Goal: Communication & Community: Connect with others

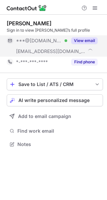
scroll to position [140, 107]
click at [88, 40] on button "View email" at bounding box center [84, 40] width 26 height 7
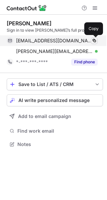
click at [95, 40] on span at bounding box center [93, 40] width 5 height 5
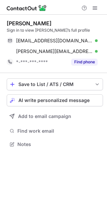
scroll to position [140, 107]
click at [39, 104] on button "AI write personalized message" at bounding box center [55, 100] width 96 height 12
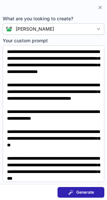
click at [76, 191] on span "Generate" at bounding box center [85, 192] width 18 height 5
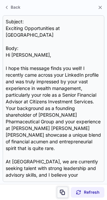
click at [61, 189] on button at bounding box center [62, 192] width 11 height 11
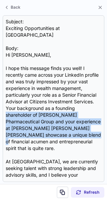
drag, startPoint x: 101, startPoint y: 104, endPoint x: 105, endPoint y: 130, distance: 26.0
click at [105, 130] on section "Subject: Exciting Opportunities at UBS Body: Hi Peter, I hope this message find…" at bounding box center [53, 98] width 107 height 171
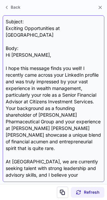
click at [58, 91] on div "Subject: Exciting Opportunities at UBS Body: Hi Peter, I hope this message find…" at bounding box center [53, 98] width 95 height 161
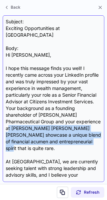
drag, startPoint x: 101, startPoint y: 112, endPoint x: 100, endPoint y: 136, distance: 24.0
click at [100, 136] on div "Subject: Exciting Opportunities at UBS Body: Hi Peter, I hope this message find…" at bounding box center [53, 98] width 101 height 167
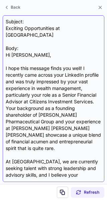
click at [93, 103] on div "Subject: Exciting Opportunities at UBS Body: Hi Peter, I hope this message find…" at bounding box center [53, 98] width 95 height 161
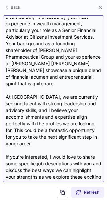
scroll to position [99, 0]
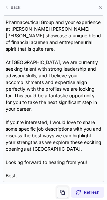
click at [64, 192] on span at bounding box center [62, 192] width 5 height 5
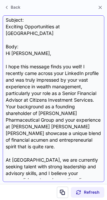
scroll to position [0, 0]
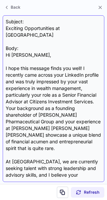
click at [3, 29] on div "Subject: Exciting Opportunities at UBS Body: Hi Peter, I hope this message find…" at bounding box center [53, 98] width 101 height 167
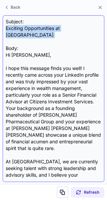
drag, startPoint x: 4, startPoint y: 28, endPoint x: 51, endPoint y: 34, distance: 46.6
click at [51, 34] on div "Subject: Exciting Opportunities at UBS Body: Hi Peter, I hope this message find…" at bounding box center [53, 98] width 101 height 167
copy div "Exciting Opportunities at UBS"
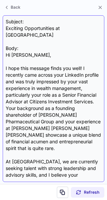
drag, startPoint x: 16, startPoint y: 35, endPoint x: 35, endPoint y: 101, distance: 69.0
click at [35, 101] on div "Subject: Exciting Opportunities at UBS Body: Hi Peter, I hope this message find…" at bounding box center [53, 98] width 95 height 161
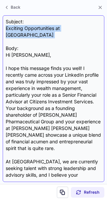
drag, startPoint x: 6, startPoint y: 29, endPoint x: 71, endPoint y: 33, distance: 65.4
click at [71, 33] on div "Subject: Exciting Opportunities at UBS Body: Hi Peter, I hope this message find…" at bounding box center [53, 98] width 95 height 161
copy div "Exciting Opportunities at UBS"
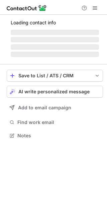
scroll to position [140, 107]
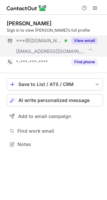
click at [74, 42] on button "View email" at bounding box center [84, 40] width 26 height 7
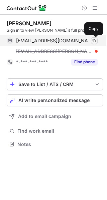
click at [96, 41] on span at bounding box center [93, 40] width 5 height 5
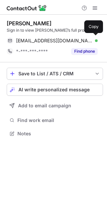
scroll to position [129, 107]
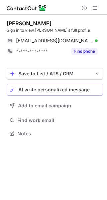
click at [43, 91] on span "AI write personalized message" at bounding box center [53, 89] width 71 height 5
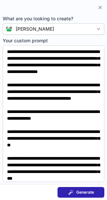
click at [73, 192] on div "Generate" at bounding box center [81, 192] width 26 height 5
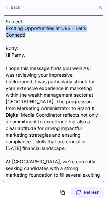
drag, startPoint x: 6, startPoint y: 27, endPoint x: 26, endPoint y: 35, distance: 21.4
click at [26, 35] on div "Subject: Exciting Opportunities at UBS – Let’s Connect! Body: Hi Parny, I hope …" at bounding box center [53, 98] width 95 height 161
copy div "Exciting Opportunities at UBS – Let’s Connect!"
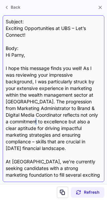
click at [47, 120] on div "Subject: Exciting Opportunities at UBS – Let’s Connect! Body: Hi Parny, I hope …" at bounding box center [53, 98] width 95 height 161
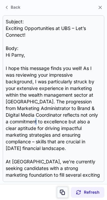
click at [60, 192] on span at bounding box center [62, 192] width 5 height 5
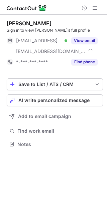
scroll to position [140, 107]
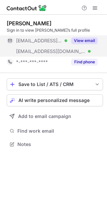
click at [81, 40] on button "View email" at bounding box center [84, 40] width 26 height 7
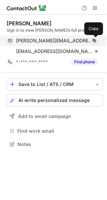
click at [95, 42] on span at bounding box center [93, 40] width 5 height 5
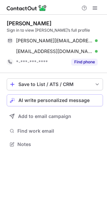
click at [45, 104] on button "AI write personalized message" at bounding box center [55, 100] width 96 height 12
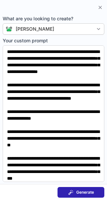
click at [71, 193] on span at bounding box center [70, 192] width 5 height 5
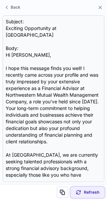
click at [82, 192] on div "Refresh" at bounding box center [87, 192] width 23 height 5
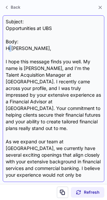
drag, startPoint x: 8, startPoint y: 48, endPoint x: 13, endPoint y: 49, distance: 5.2
click at [13, 49] on div "Subject: Opportunities at UBS Body: Hi Bruce, I hope this message finds you wel…" at bounding box center [53, 98] width 95 height 161
click at [6, 26] on div "Subject: Opportunities at UBS Body: Hi Bruce, I hope this message finds you wel…" at bounding box center [53, 98] width 95 height 161
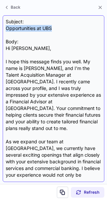
drag, startPoint x: 6, startPoint y: 26, endPoint x: 57, endPoint y: 31, distance: 51.2
click at [57, 31] on div "Subject: Opportunities at UBS Body: Hi Bruce, I hope this message finds you wel…" at bounding box center [53, 98] width 95 height 161
copy div "Opportunities at UBS"
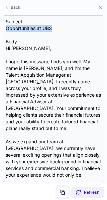
click at [65, 192] on button at bounding box center [62, 192] width 11 height 11
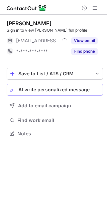
scroll to position [129, 107]
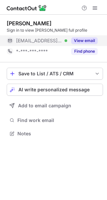
click at [81, 39] on button "View email" at bounding box center [84, 40] width 26 height 7
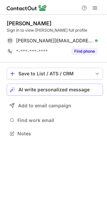
click at [58, 92] on span "AI write personalized message" at bounding box center [53, 89] width 71 height 5
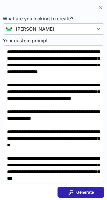
click at [83, 193] on span "Generate" at bounding box center [85, 192] width 18 height 5
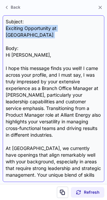
drag, startPoint x: 6, startPoint y: 27, endPoint x: 64, endPoint y: 32, distance: 57.8
click at [64, 32] on div "Subject: Exciting Opportunity at UBS Body: Hi Tracy, I hope this message finds …" at bounding box center [53, 98] width 95 height 161
copy div "Exciting Opportunity at UBS"
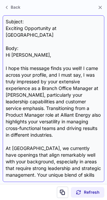
click at [49, 154] on div "Subject: Exciting Opportunity at UBS Body: Hi Tracy, I hope this message finds …" at bounding box center [53, 98] width 95 height 161
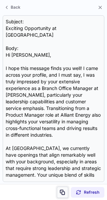
click at [63, 193] on span at bounding box center [62, 192] width 5 height 5
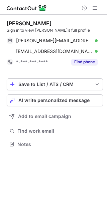
scroll to position [140, 107]
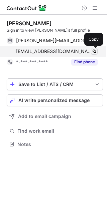
click at [95, 50] on span at bounding box center [93, 51] width 5 height 5
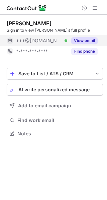
scroll to position [129, 107]
click at [78, 38] on button "View email" at bounding box center [84, 40] width 26 height 7
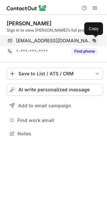
click at [92, 39] on span at bounding box center [93, 40] width 5 height 5
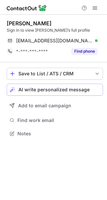
click at [57, 92] on span "AI write personalized message" at bounding box center [53, 89] width 71 height 5
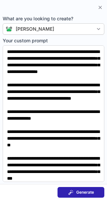
click at [65, 194] on button "Generate" at bounding box center [80, 192] width 47 height 11
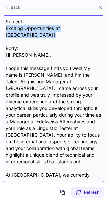
drag, startPoint x: 6, startPoint y: 28, endPoint x: 61, endPoint y: 33, distance: 55.3
click at [61, 33] on div "Subject: Exciting Opportunities at [GEOGRAPHIC_DATA]! Body: Hi [PERSON_NAME], I…" at bounding box center [53, 98] width 95 height 161
copy div "Exciting Opportunities at [GEOGRAPHIC_DATA]!"
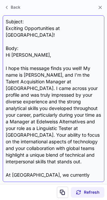
click at [59, 164] on div "Subject: Exciting Opportunities at [GEOGRAPHIC_DATA]! Body: Hi [PERSON_NAME], I…" at bounding box center [53, 98] width 95 height 161
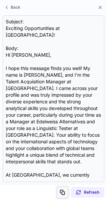
click at [63, 190] on span at bounding box center [62, 192] width 5 height 5
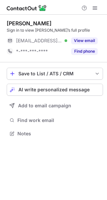
scroll to position [129, 107]
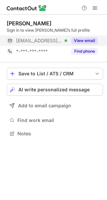
click at [73, 39] on button "View email" at bounding box center [84, 40] width 26 height 7
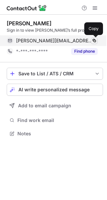
click at [91, 41] on span at bounding box center [93, 40] width 5 height 5
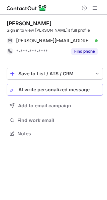
click at [29, 91] on span "AI write personalized message" at bounding box center [53, 89] width 71 height 5
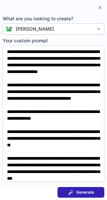
click at [65, 195] on button "Generate" at bounding box center [80, 192] width 47 height 11
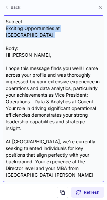
drag, startPoint x: 6, startPoint y: 28, endPoint x: 70, endPoint y: 32, distance: 63.8
click at [70, 32] on div "Subject: Exciting Opportunities at UBS Body: Hi Erik, I hope this message finds…" at bounding box center [53, 98] width 95 height 161
copy div "Exciting Opportunities at UBS"
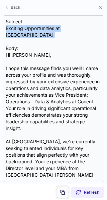
click at [60, 191] on span at bounding box center [62, 192] width 5 height 5
click at [62, 193] on span at bounding box center [62, 192] width 5 height 5
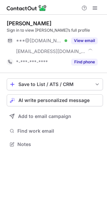
scroll to position [140, 107]
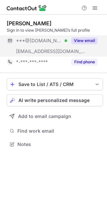
click at [75, 41] on button "View email" at bounding box center [84, 40] width 26 height 7
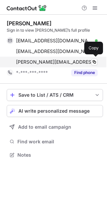
click at [42, 65] on div "[PERSON_NAME][EMAIL_ADDRESS][PERSON_NAME][DOMAIN_NAME] Copy" at bounding box center [52, 62] width 91 height 11
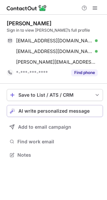
click at [44, 110] on span "AI write personalized message" at bounding box center [53, 110] width 71 height 5
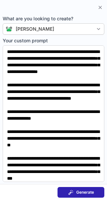
click at [74, 190] on div "Generate" at bounding box center [81, 192] width 26 height 5
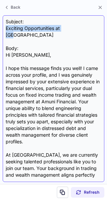
drag, startPoint x: 7, startPoint y: 27, endPoint x: 72, endPoint y: 29, distance: 65.3
click at [72, 29] on div "Subject: Exciting Opportunities at UBS Body: Hi Jonathan, I hope this message f…" at bounding box center [53, 98] width 95 height 161
copy div "Exciting Opportunities at UBS"
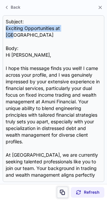
click at [64, 194] on span at bounding box center [62, 192] width 5 height 5
click at [97, 8] on button at bounding box center [100, 7] width 8 height 8
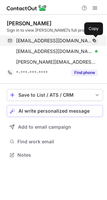
click at [94, 41] on span at bounding box center [93, 40] width 5 height 5
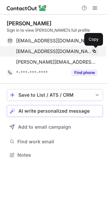
click at [93, 51] on span at bounding box center [93, 51] width 5 height 5
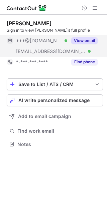
scroll to position [140, 107]
click at [83, 42] on button "View email" at bounding box center [84, 40] width 26 height 7
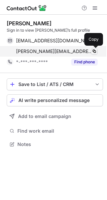
click at [95, 53] on span at bounding box center [93, 51] width 5 height 5
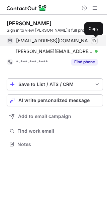
click at [95, 40] on span at bounding box center [93, 40] width 5 height 5
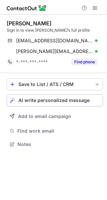
click at [27, 99] on span "AI write personalized message" at bounding box center [53, 100] width 71 height 5
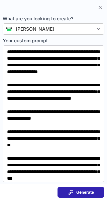
click at [76, 188] on button "Generate" at bounding box center [80, 192] width 47 height 11
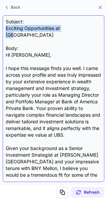
drag, startPoint x: 6, startPoint y: 27, endPoint x: 70, endPoint y: 30, distance: 63.7
click at [70, 30] on div "Subject: Exciting Opportunities at UBS Body: Hi John, I hope this message finds…" at bounding box center [53, 98] width 95 height 161
copy div "Exciting Opportunities at [GEOGRAPHIC_DATA]"
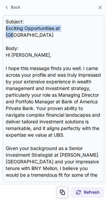
click at [63, 194] on span at bounding box center [62, 192] width 5 height 5
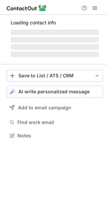
scroll to position [140, 107]
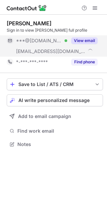
click at [82, 42] on button "View email" at bounding box center [84, 40] width 26 height 7
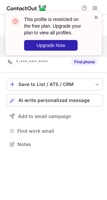
click at [97, 17] on span at bounding box center [95, 17] width 5 height 7
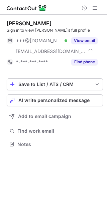
scroll to position [140, 107]
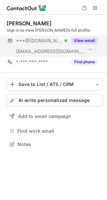
click at [84, 40] on button "View email" at bounding box center [84, 40] width 26 height 7
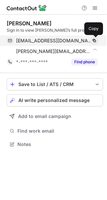
click at [92, 42] on span at bounding box center [93, 40] width 5 height 5
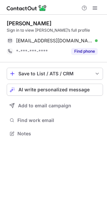
scroll to position [129, 107]
click at [45, 90] on span "AI write personalized message" at bounding box center [53, 89] width 71 height 5
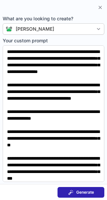
click at [76, 190] on span "Generate" at bounding box center [85, 192] width 18 height 5
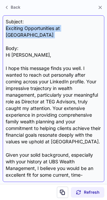
drag, startPoint x: 6, startPoint y: 27, endPoint x: 39, endPoint y: 35, distance: 33.5
click at [39, 35] on div "Subject: Exciting Opportunities at UBS Body: Hi Deborah, I hope this message fi…" at bounding box center [53, 98] width 95 height 161
copy div "Exciting Opportunities at UBS"
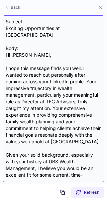
click at [53, 172] on div "Subject: Exciting Opportunities at UBS Body: Hi Deborah, I hope this message fi…" at bounding box center [53, 98] width 95 height 161
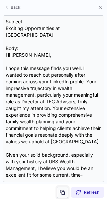
click at [62, 196] on button at bounding box center [62, 192] width 11 height 11
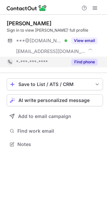
scroll to position [140, 107]
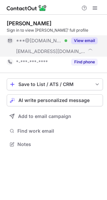
click at [87, 40] on button "View email" at bounding box center [84, 40] width 26 height 7
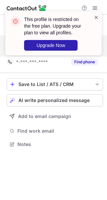
click at [95, 15] on span at bounding box center [95, 17] width 5 height 7
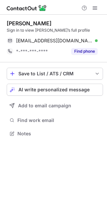
scroll to position [129, 107]
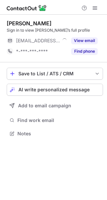
scroll to position [129, 107]
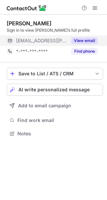
click at [75, 41] on button "View email" at bounding box center [84, 40] width 26 height 7
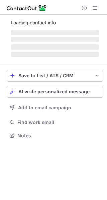
scroll to position [150, 107]
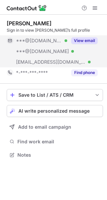
click at [80, 43] on button "View email" at bounding box center [84, 40] width 26 height 7
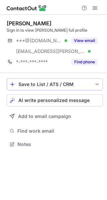
scroll to position [140, 107]
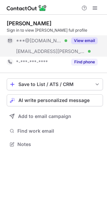
click at [80, 39] on button "View email" at bounding box center [84, 40] width 26 height 7
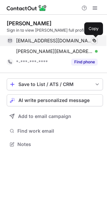
click at [94, 40] on span at bounding box center [93, 40] width 5 height 5
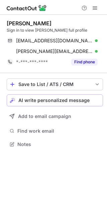
click at [26, 100] on span "AI write personalized message" at bounding box center [53, 100] width 71 height 5
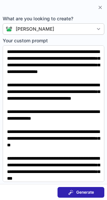
click at [66, 196] on button "Generate" at bounding box center [80, 192] width 47 height 11
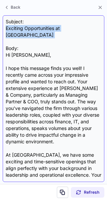
drag, startPoint x: 6, startPoint y: 28, endPoint x: 45, endPoint y: 33, distance: 39.7
click at [45, 33] on div "Subject: Exciting Opportunities at UBS Body: Hi Allison, I hope this message fi…" at bounding box center [53, 98] width 95 height 161
copy div "Exciting Opportunities at UBS"
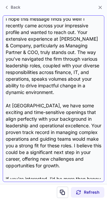
scroll to position [126, 0]
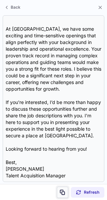
click at [63, 192] on span at bounding box center [62, 192] width 5 height 5
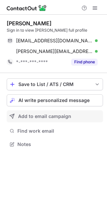
scroll to position [140, 107]
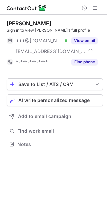
scroll to position [140, 107]
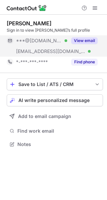
click at [81, 41] on button "View email" at bounding box center [84, 40] width 26 height 7
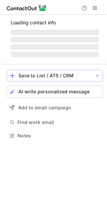
scroll to position [129, 107]
